Goal: Information Seeking & Learning: Learn about a topic

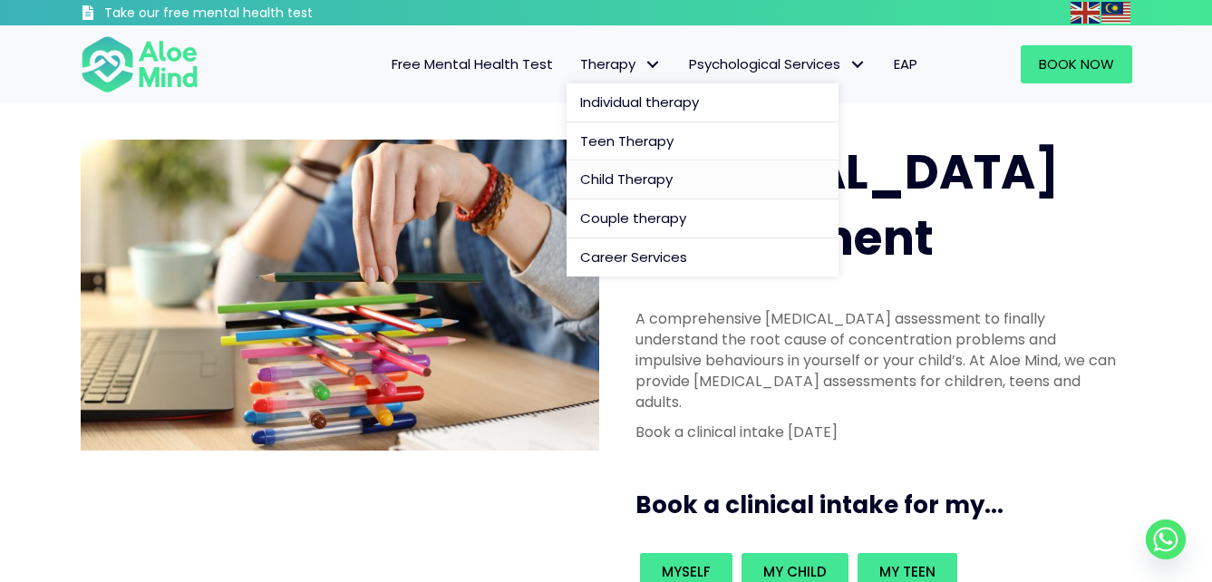
click at [651, 177] on span "Child Therapy" at bounding box center [626, 179] width 92 height 19
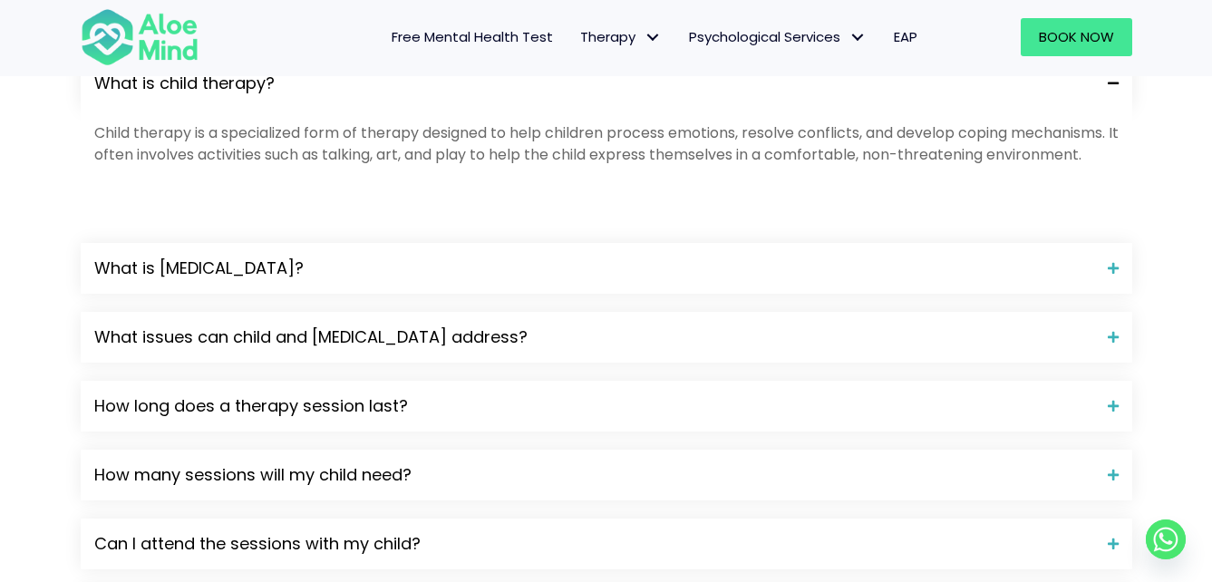
scroll to position [2267, 0]
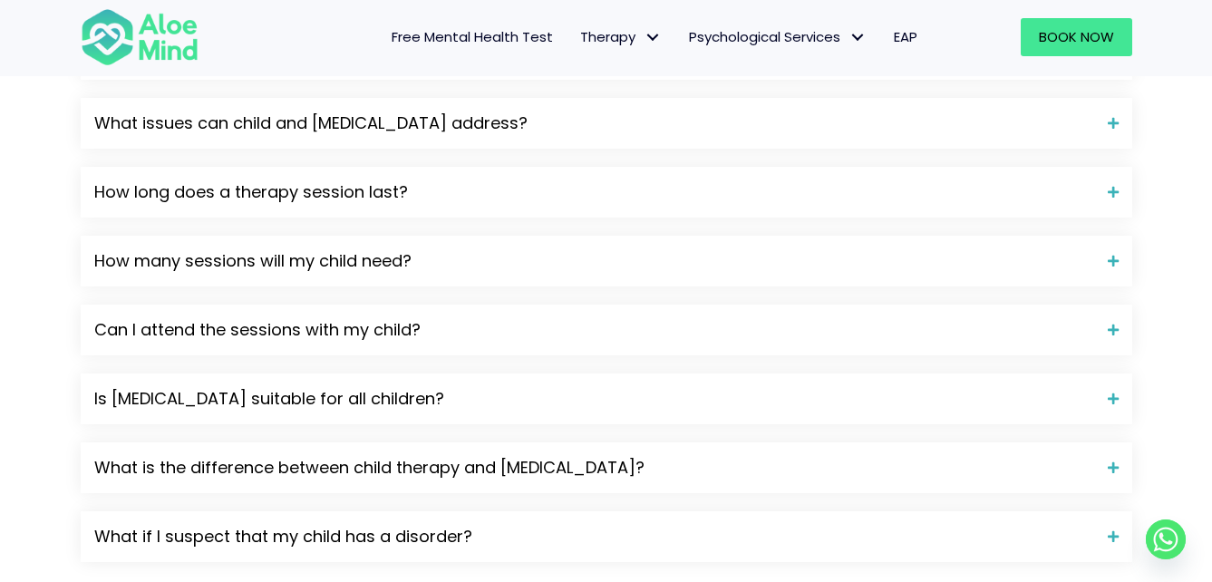
click at [373, 66] on span "What is play therapy?" at bounding box center [594, 55] width 1000 height 24
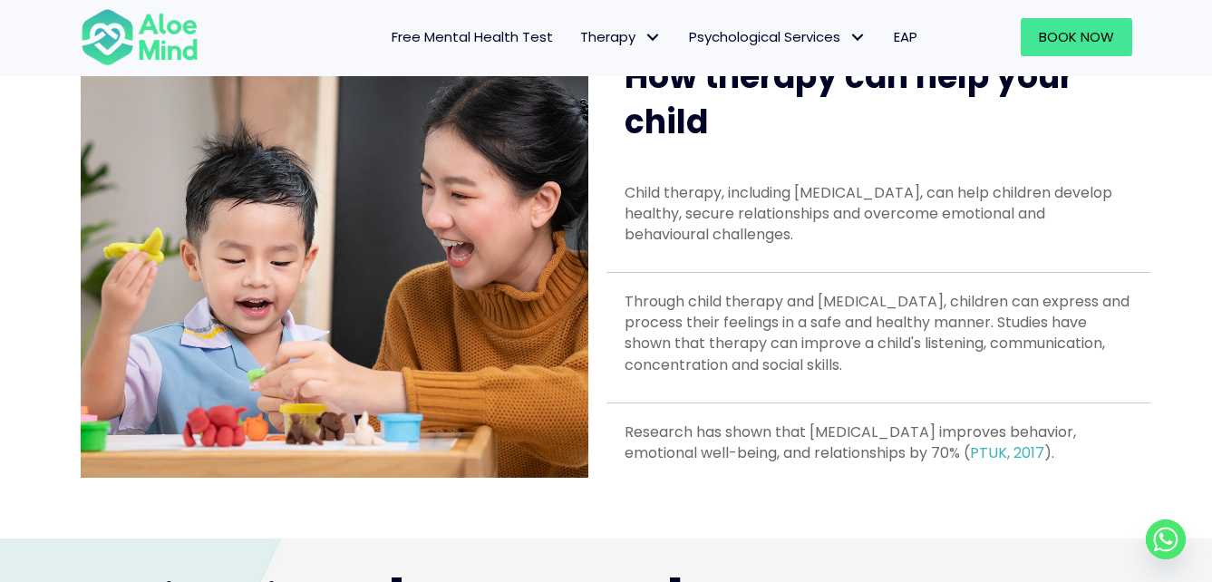
scroll to position [143, 0]
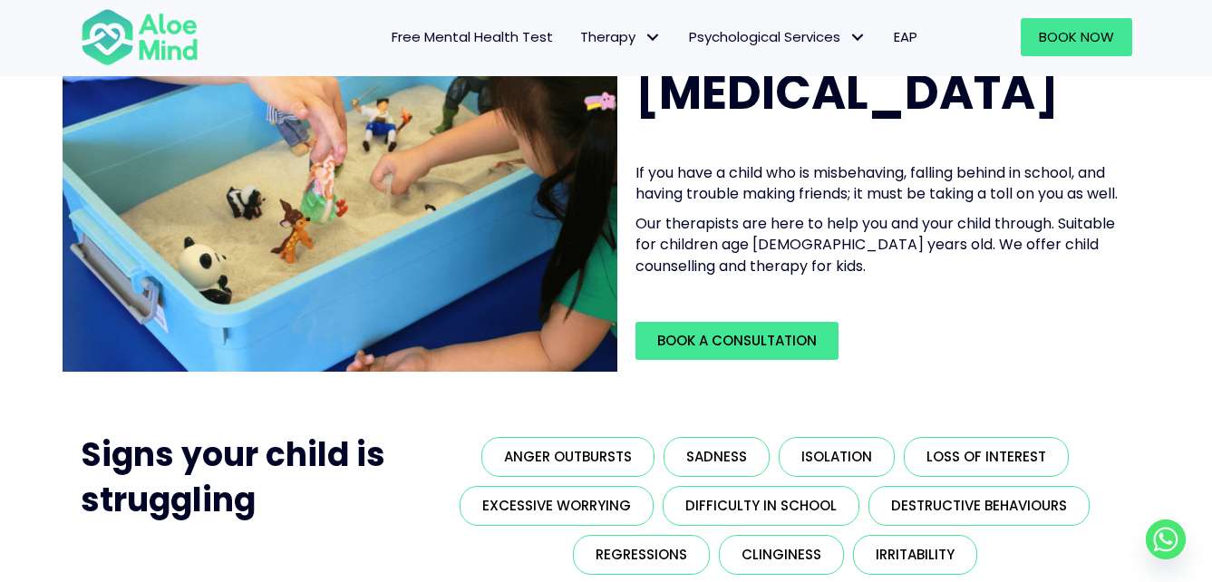
click at [531, 36] on span "Free Mental Health Test" at bounding box center [472, 36] width 161 height 19
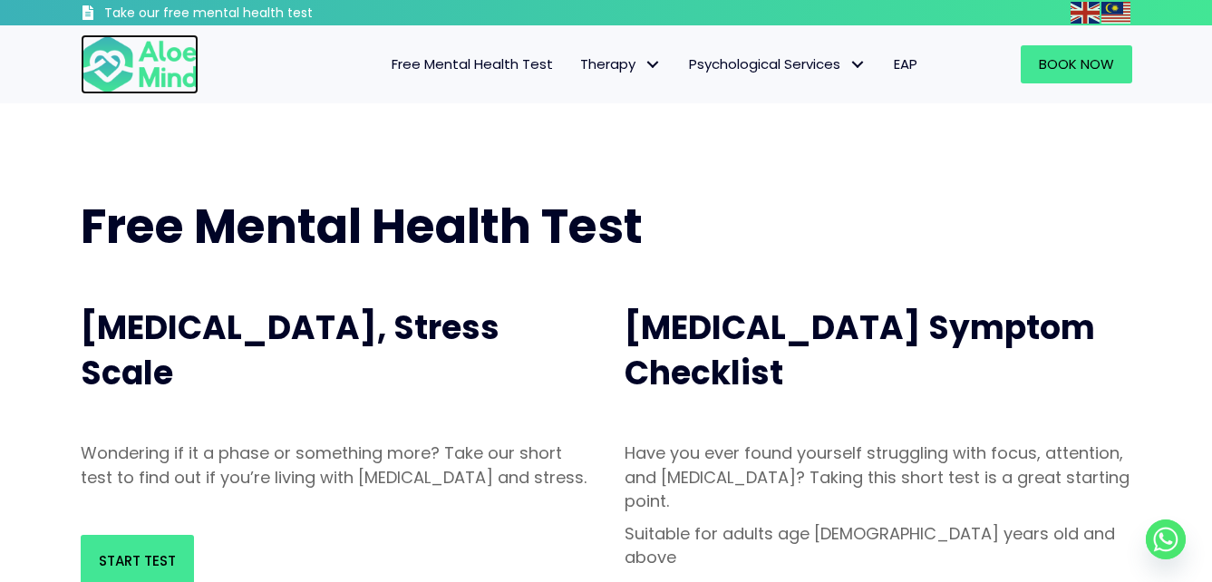
click at [141, 38] on img at bounding box center [140, 64] width 118 height 60
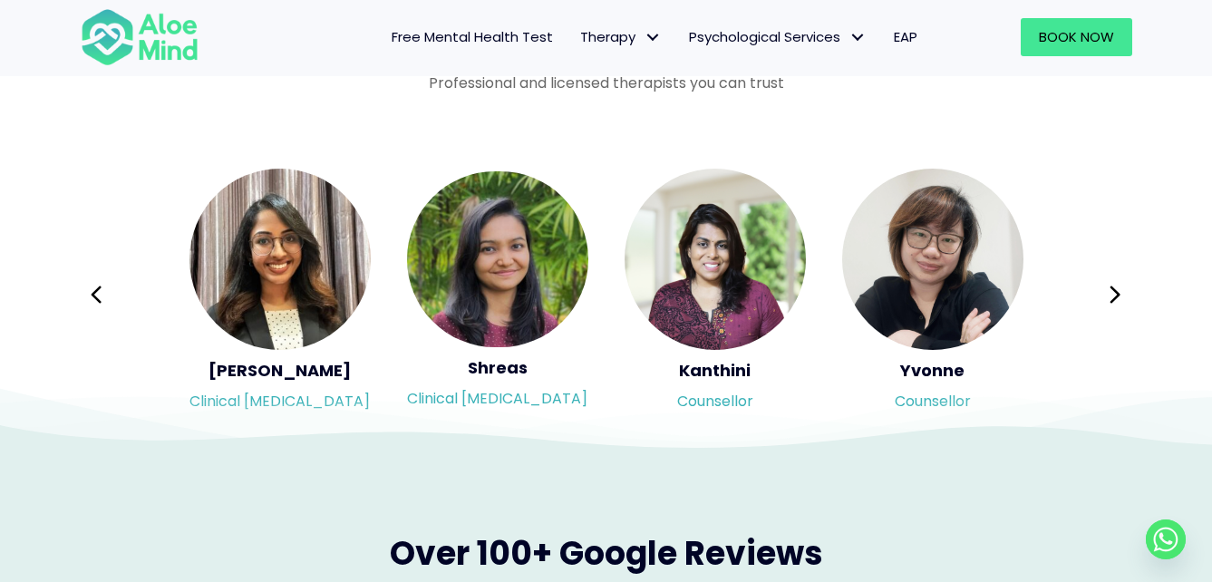
scroll to position [2992, 0]
